Goal: Task Accomplishment & Management: Use online tool/utility

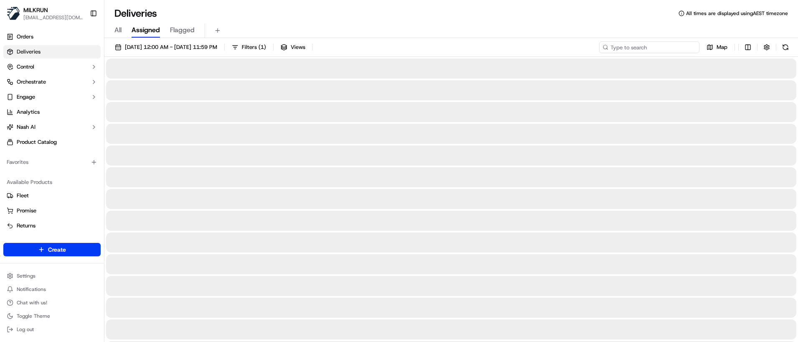
click at [636, 42] on input at bounding box center [650, 47] width 100 height 12
paste input "94ab497f-03e2-47c7-b46b-2aa9c28b68b3"
type input "94ab497f-03e2-47c7-b46b-2aa9c28b68b3"
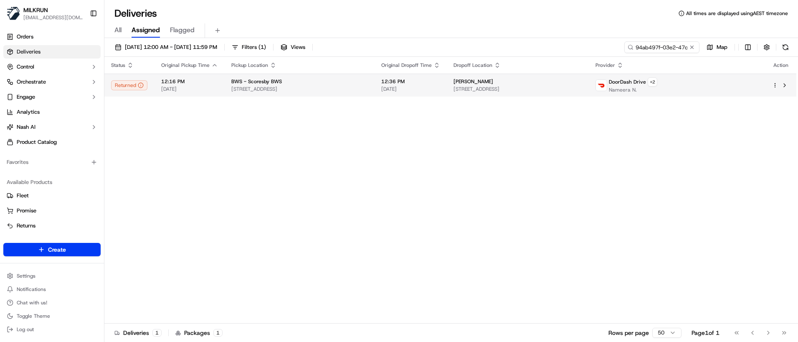
click at [348, 86] on span "[STREET_ADDRESS]" at bounding box center [299, 89] width 137 height 7
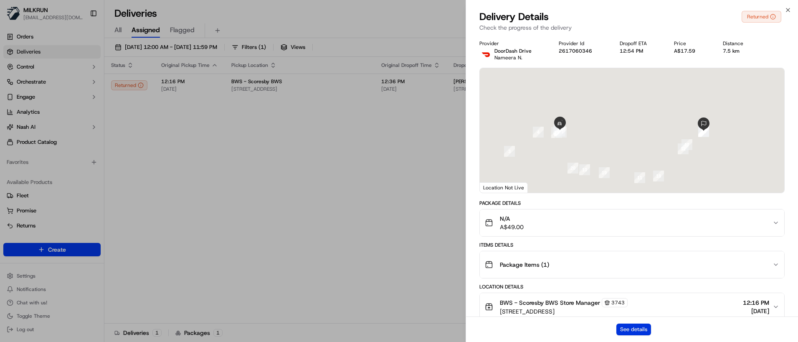
click at [631, 333] on button "See details" at bounding box center [634, 329] width 35 height 12
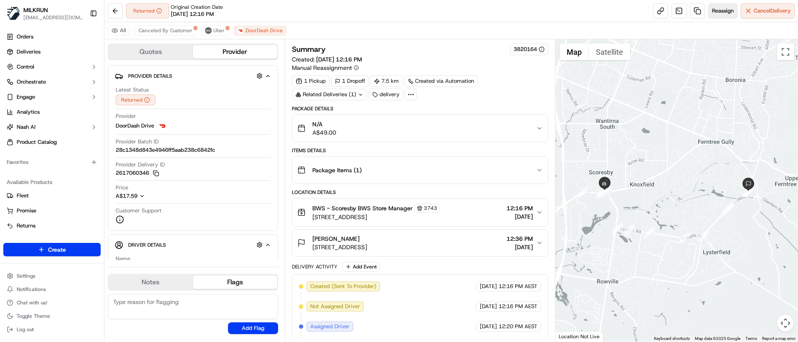
click at [721, 11] on span "Reassign" at bounding box center [723, 11] width 22 height 8
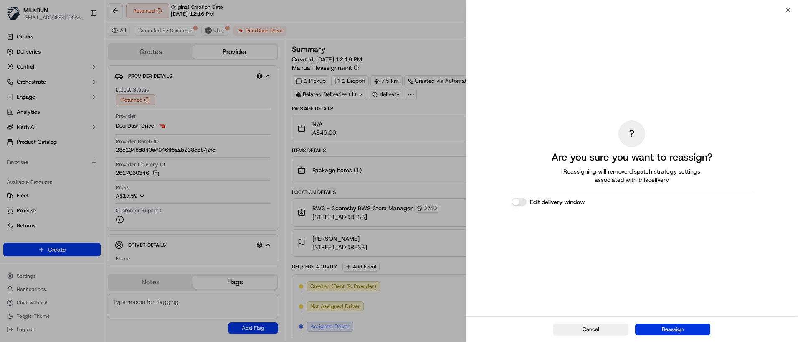
click at [675, 329] on button "Reassign" at bounding box center [672, 329] width 75 height 12
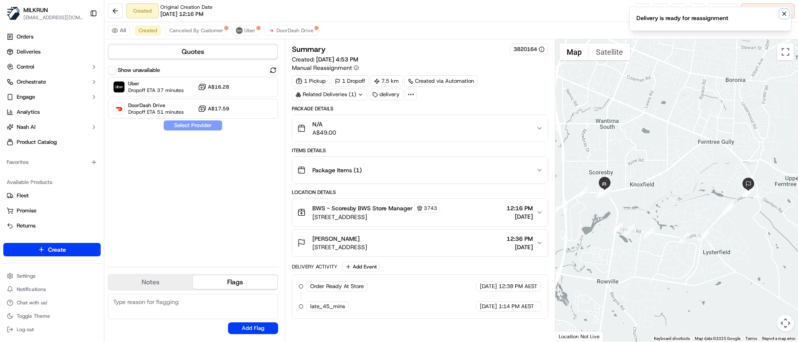
click at [781, 13] on icon "Notifications (F8)" at bounding box center [784, 13] width 7 height 7
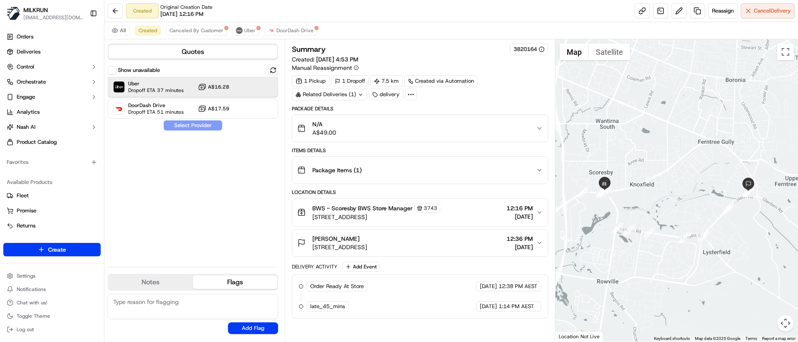
click at [175, 91] on span "Dropoff ETA 37 minutes" at bounding box center [156, 90] width 56 height 7
click at [196, 124] on button "Assign Provider" at bounding box center [192, 125] width 59 height 10
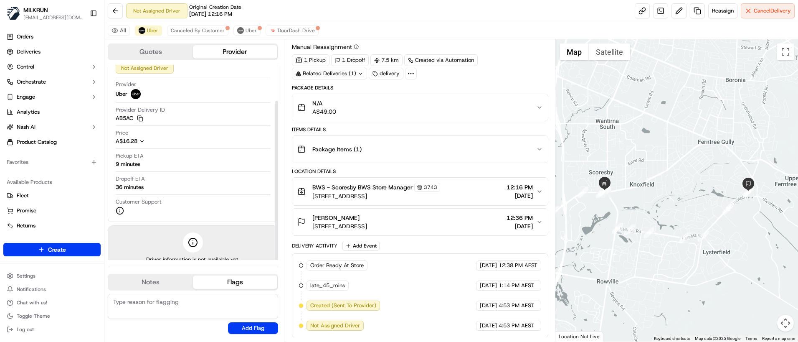
scroll to position [43, 0]
